Goal: Task Accomplishment & Management: Manage account settings

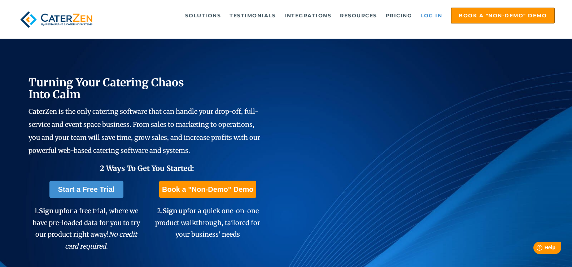
click at [441, 17] on link "Log in" at bounding box center [431, 15] width 29 height 14
click at [426, 12] on link "Log in" at bounding box center [431, 15] width 29 height 14
click at [432, 16] on link "Log in" at bounding box center [431, 15] width 29 height 14
click at [436, 16] on link "Log in" at bounding box center [431, 15] width 29 height 14
